Goal: Information Seeking & Learning: Learn about a topic

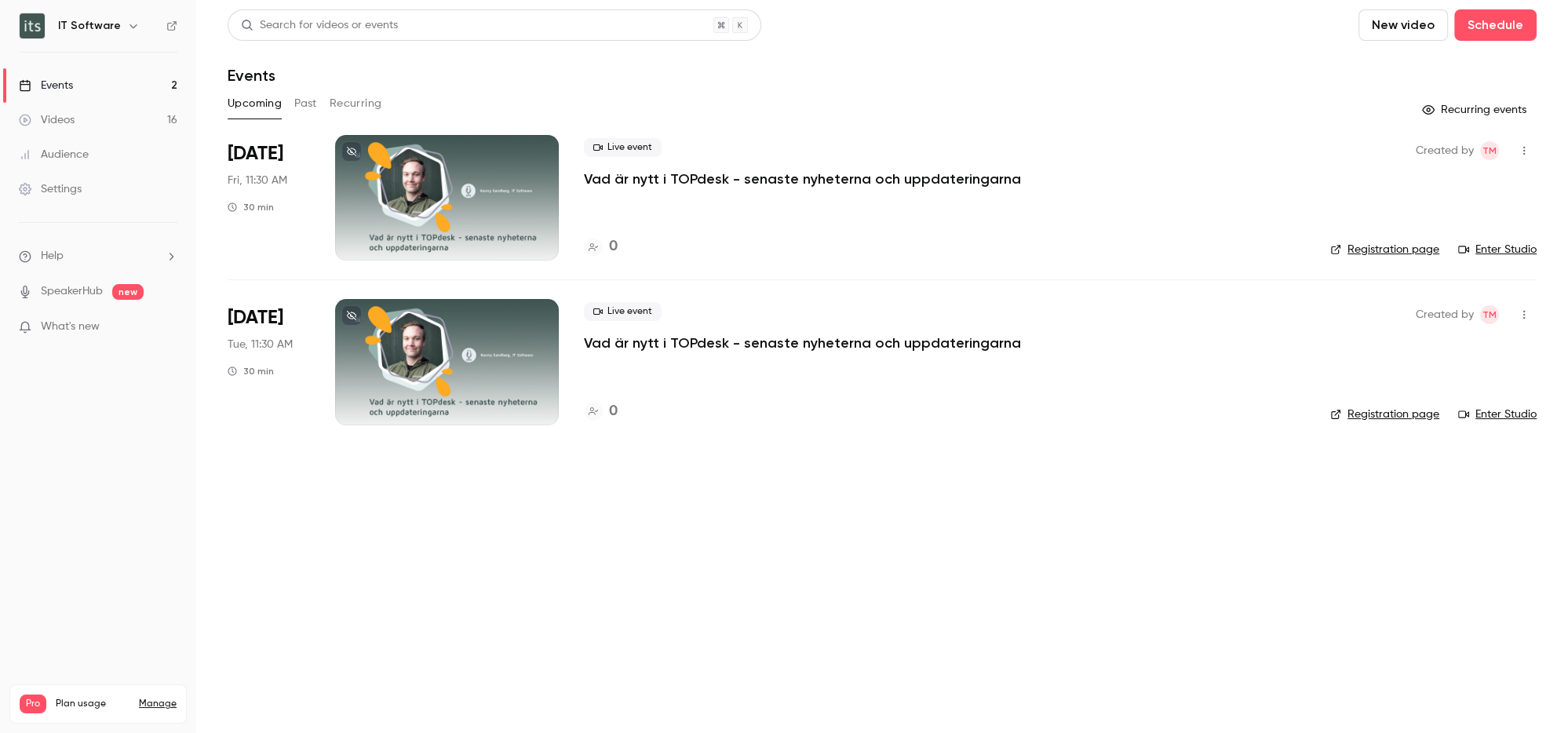
click at [46, 114] on div "Videos" at bounding box center [46, 120] width 55 height 15
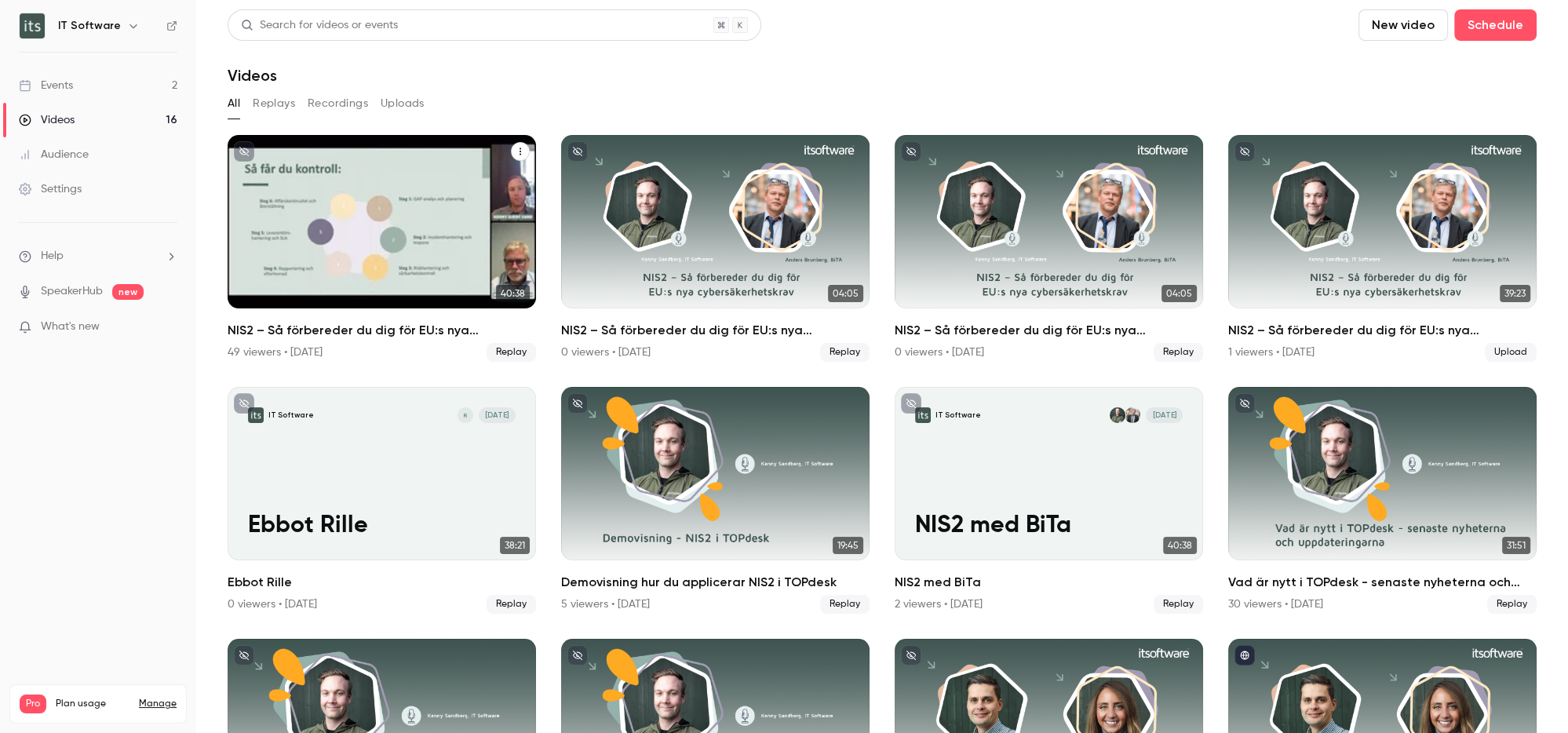
click at [414, 197] on div "NIS2 – Så förbereder du dig för EU:s nya cybersäkerhetskrav" at bounding box center [381, 222] width 308 height 174
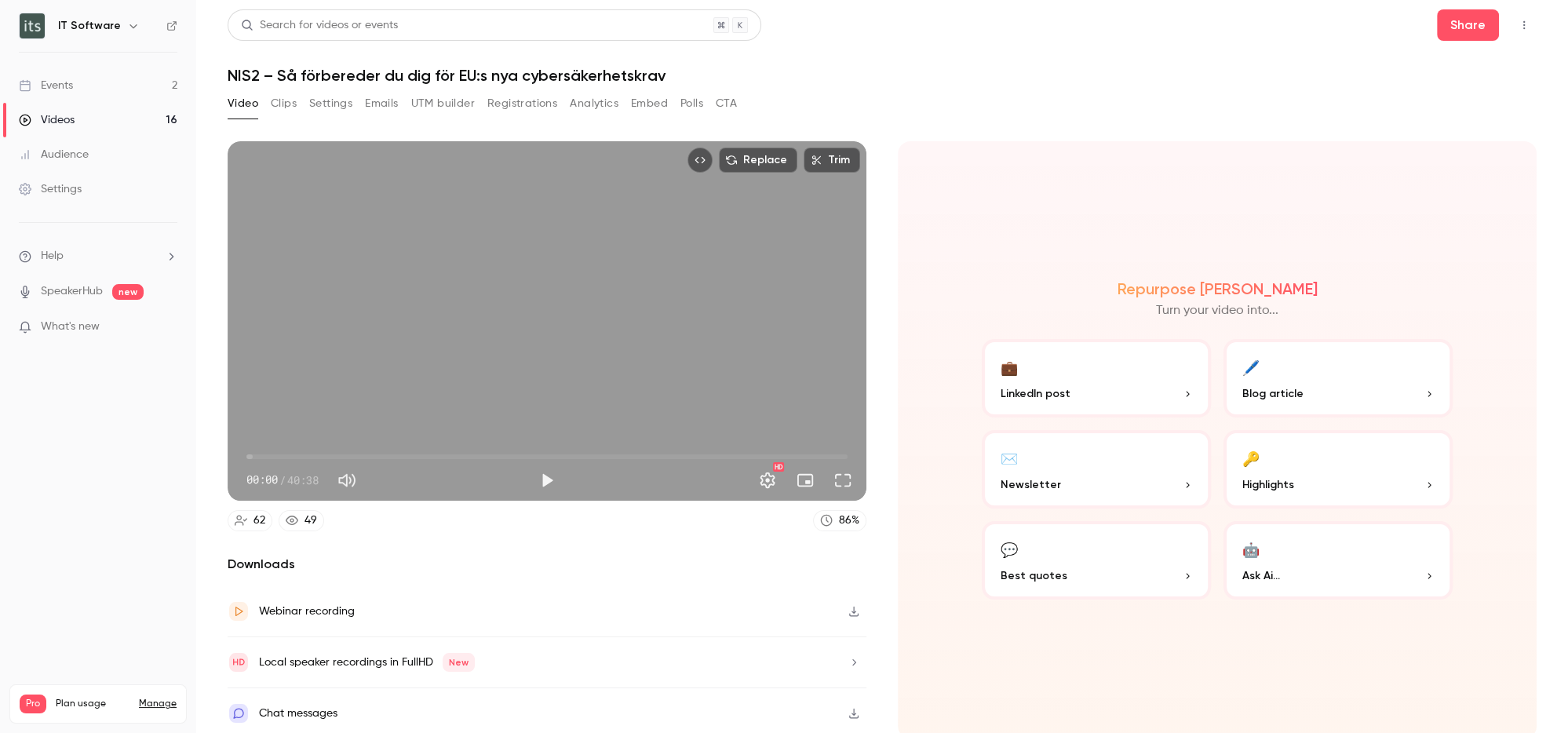
click at [1277, 547] on button "🤖 Ask Ai..." at bounding box center [1338, 560] width 229 height 78
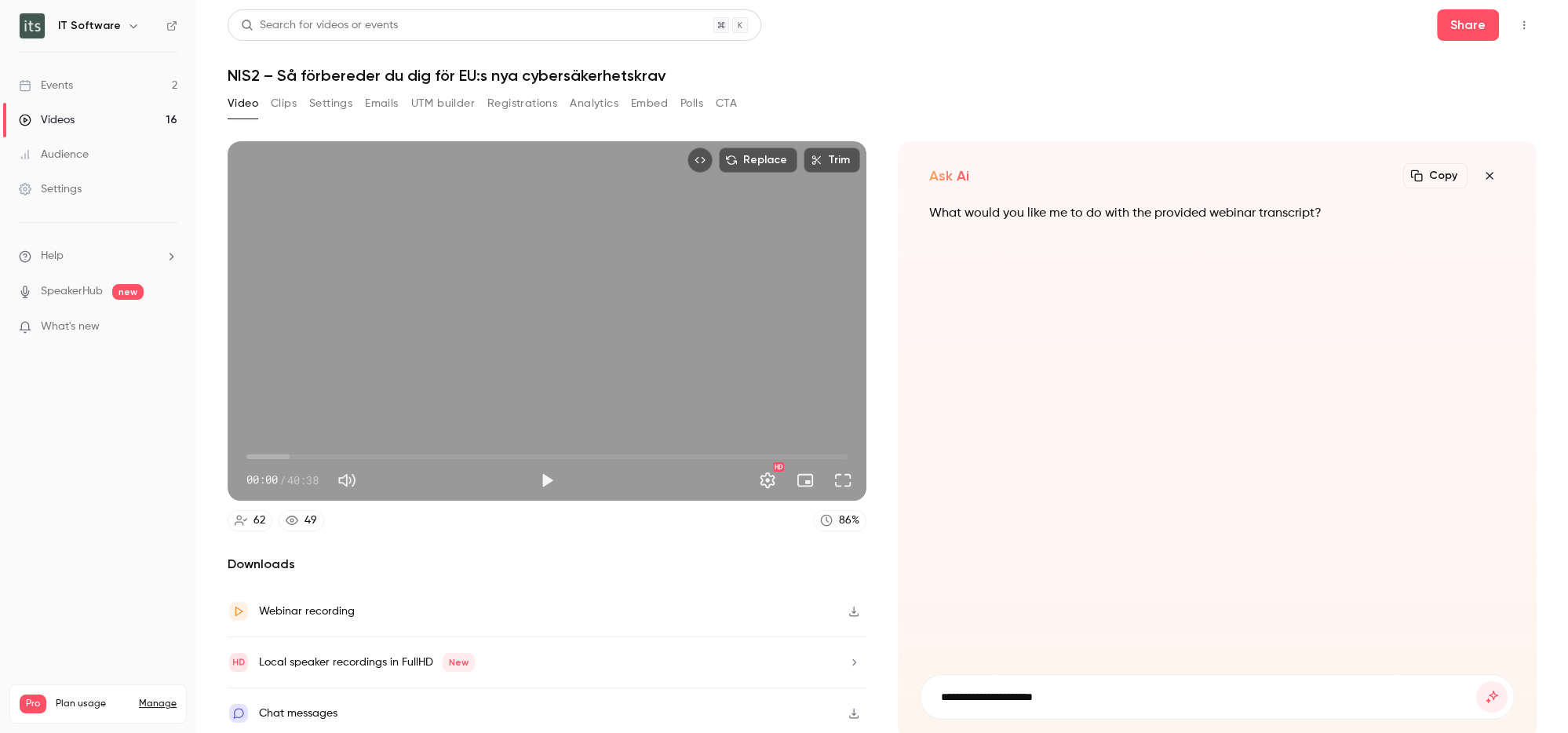
type input "**********"
click at [1476, 681] on button "submit" at bounding box center [1491, 696] width 31 height 31
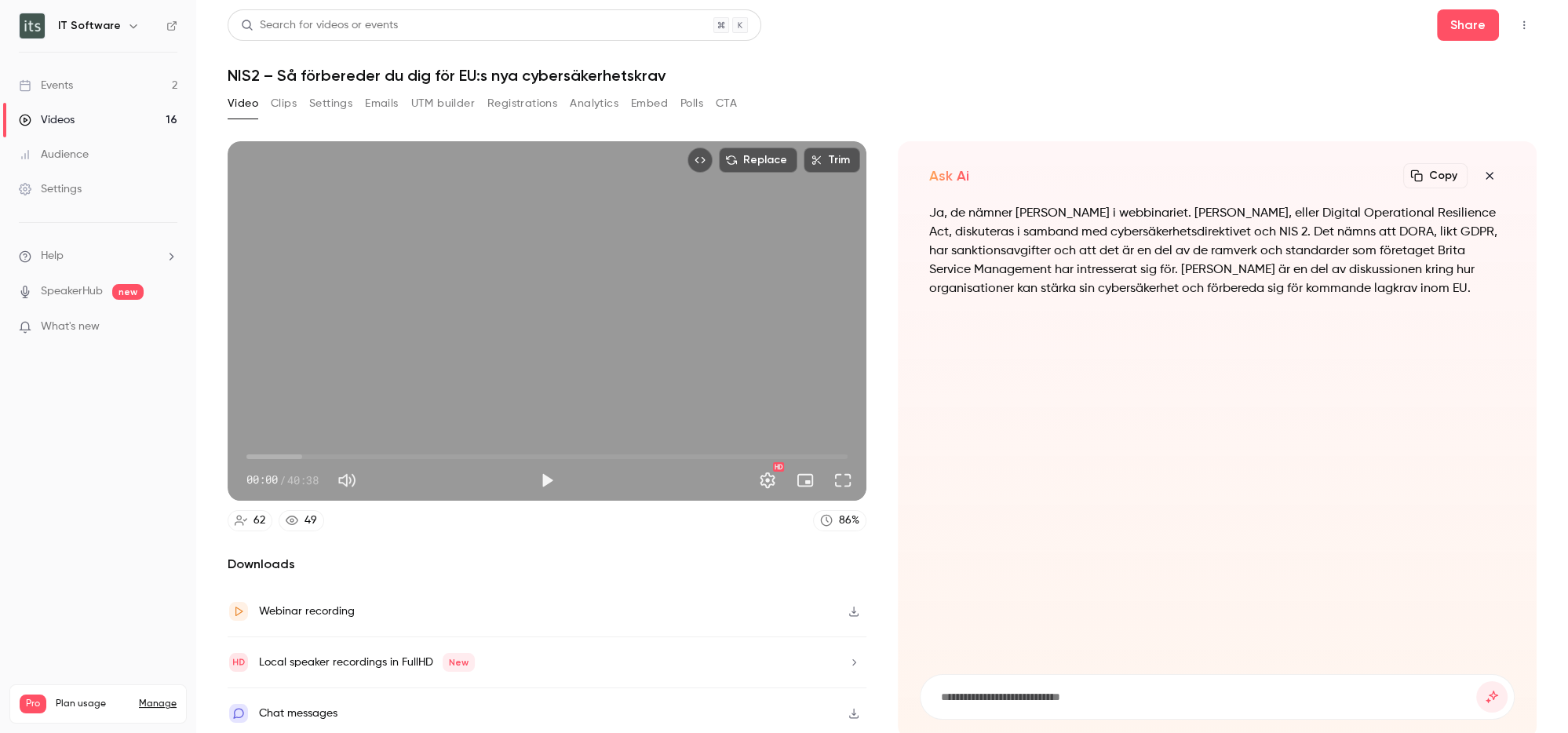
click at [1033, 690] on input at bounding box center [1208, 697] width 537 height 17
type input "*"
type input "**********"
click at [1476, 681] on button "submit" at bounding box center [1491, 696] width 31 height 31
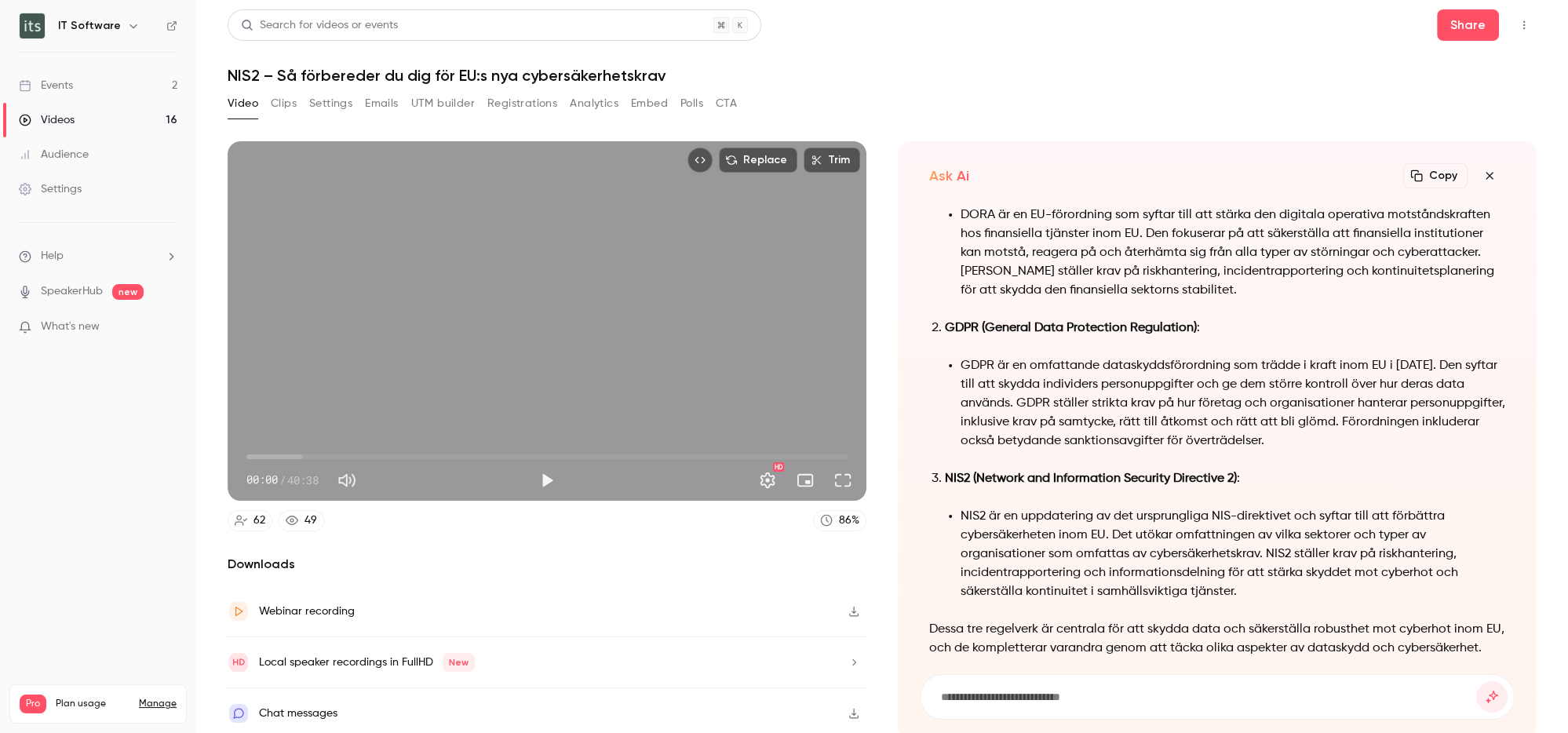
scroll to position [-117, 0]
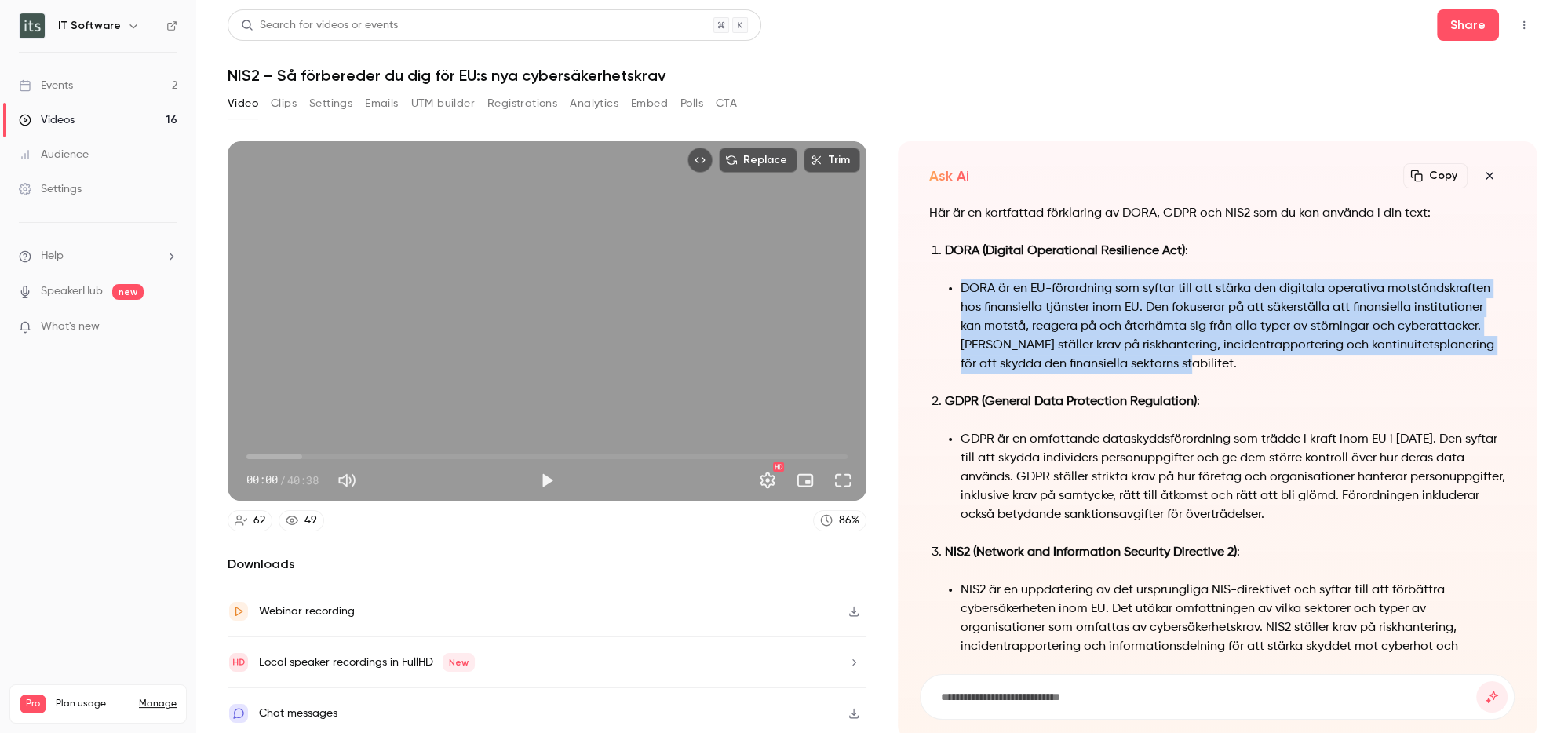
drag, startPoint x: 955, startPoint y: 288, endPoint x: 1388, endPoint y: 361, distance: 439.1
click at [1388, 361] on li "DORA är en EU-förordning som syftar till att stärka den digitala operativa mots…" at bounding box center [1233, 326] width 545 height 94
copy li "DORA är en EU-förordning som syftar till att stärka den digitala operativa mots…"
click at [1048, 692] on input at bounding box center [1208, 697] width 537 height 17
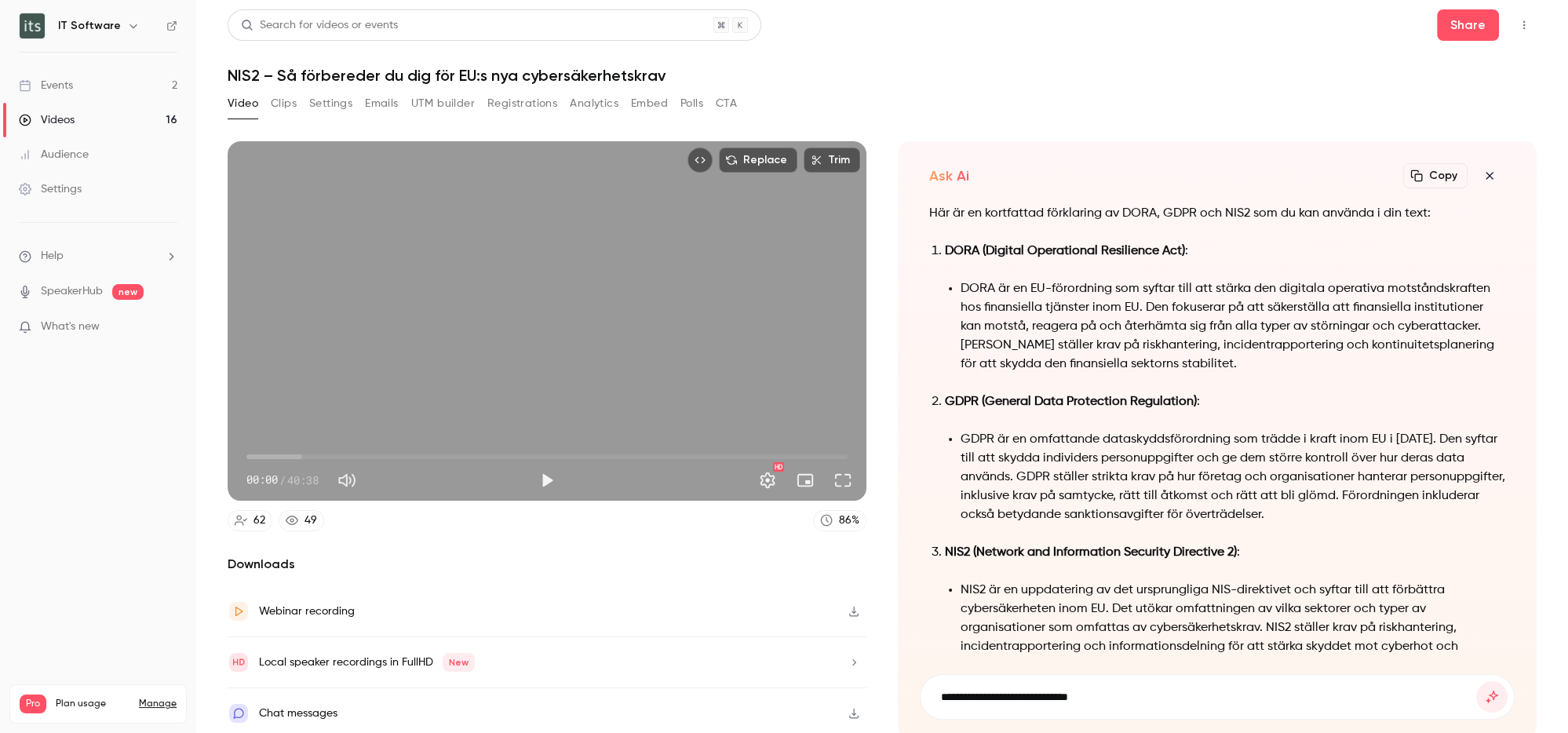
type input "**********"
click at [1476, 681] on button "submit" at bounding box center [1491, 696] width 31 height 31
